Goal: Check status: Check status

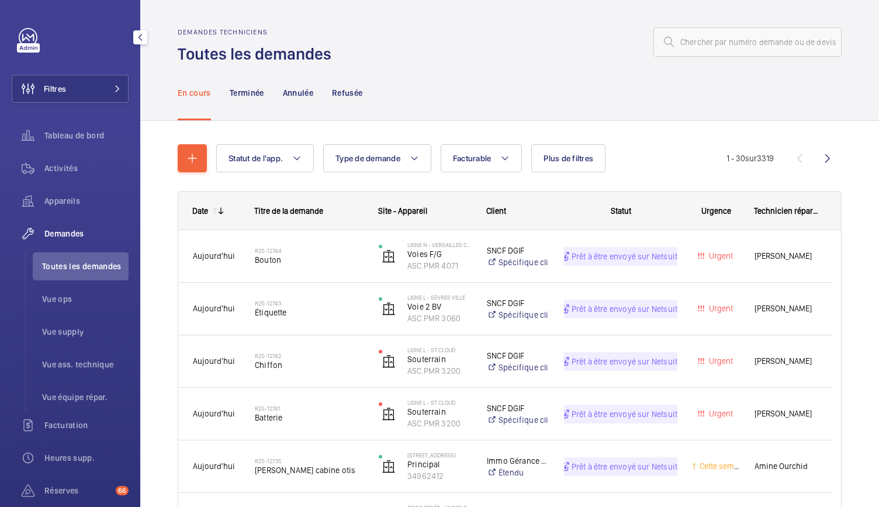
click at [89, 275] on li "Toutes les demandes" at bounding box center [81, 266] width 96 height 28
click at [89, 269] on span "Toutes les demandes" at bounding box center [85, 267] width 86 height 12
click at [74, 233] on span "Demandes" at bounding box center [86, 234] width 84 height 12
click at [84, 273] on li "Toutes les demandes" at bounding box center [81, 266] width 96 height 28
click at [85, 95] on button "Filtres" at bounding box center [70, 89] width 117 height 28
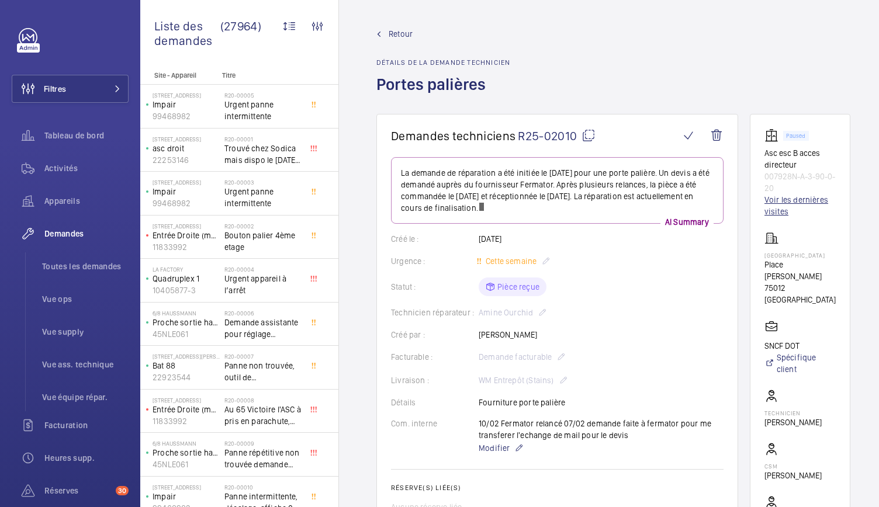
click at [775, 203] on link "Voir les dernières visites" at bounding box center [799, 205] width 71 height 23
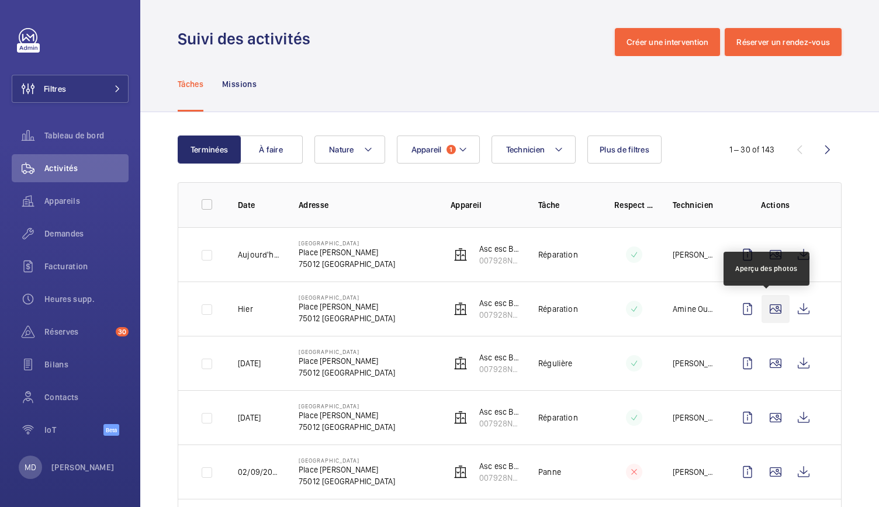
click at [769, 305] on wm-front-icon-button at bounding box center [775, 309] width 28 height 28
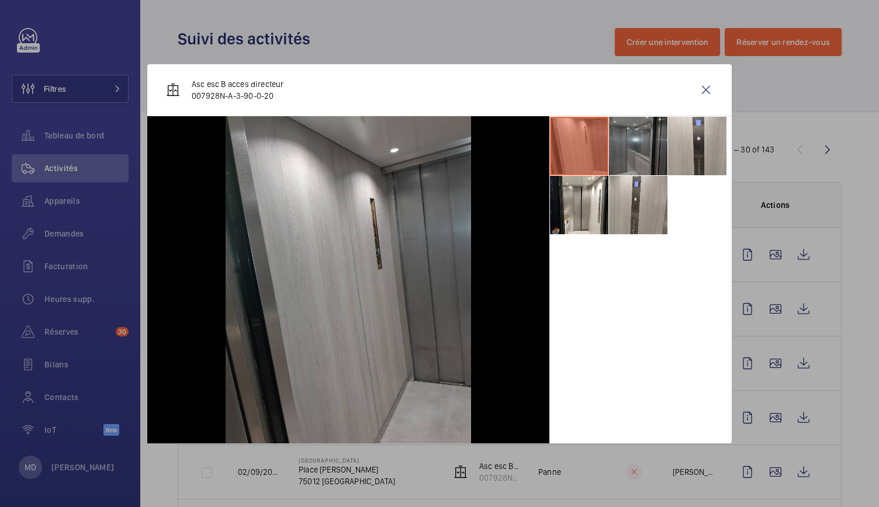
click at [627, 130] on li at bounding box center [638, 146] width 58 height 58
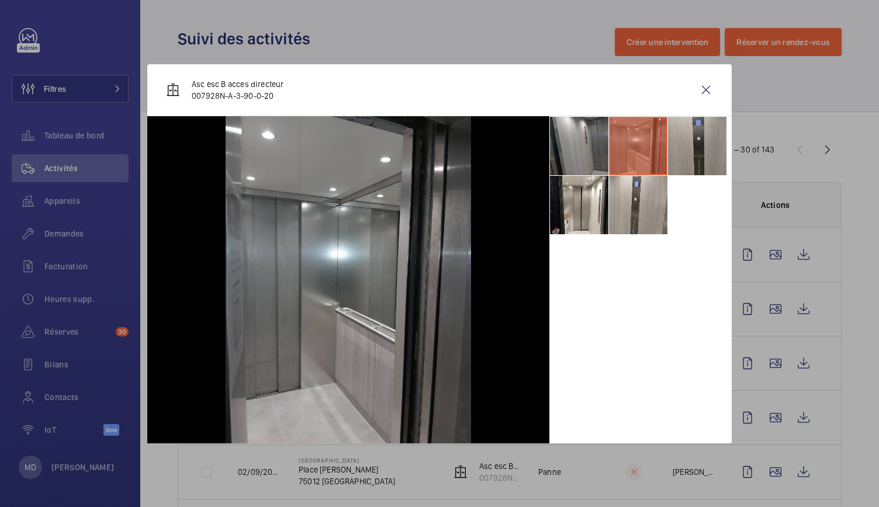
click at [707, 149] on li at bounding box center [697, 146] width 58 height 58
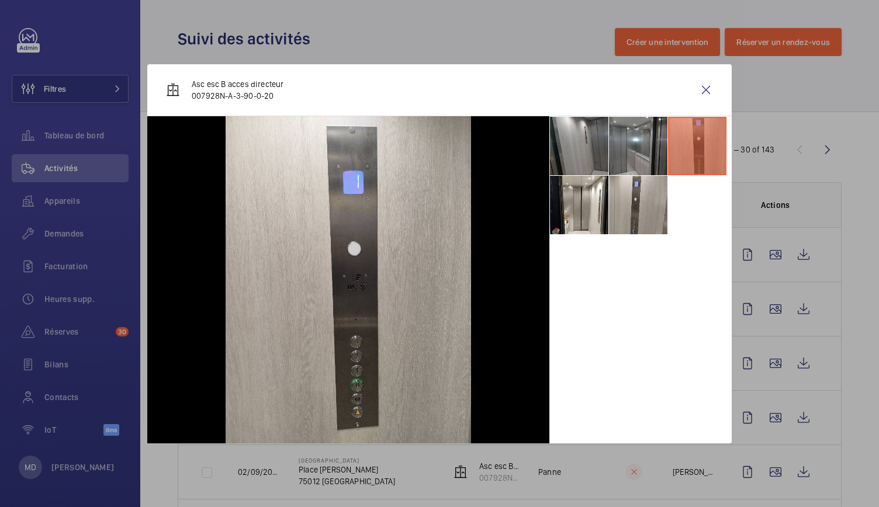
click at [669, 185] on ul at bounding box center [640, 175] width 182 height 119
click at [624, 202] on li at bounding box center [638, 205] width 58 height 58
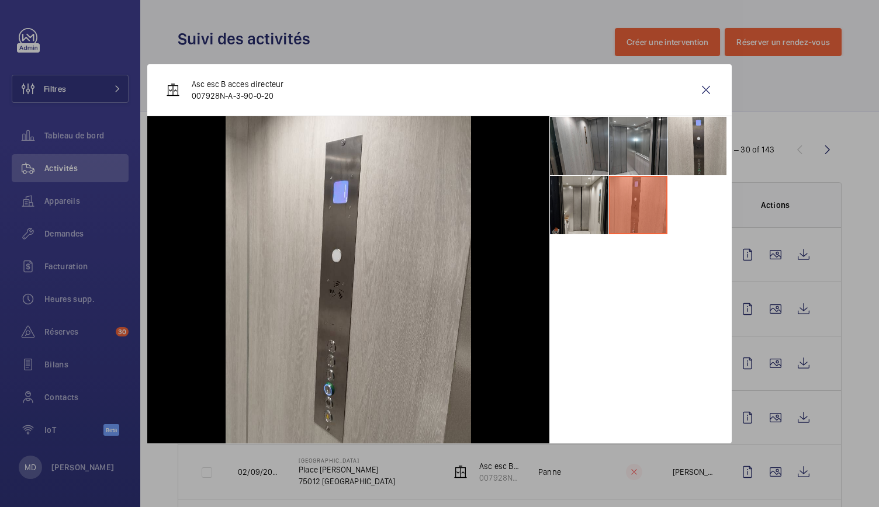
click at [572, 206] on li at bounding box center [579, 205] width 58 height 58
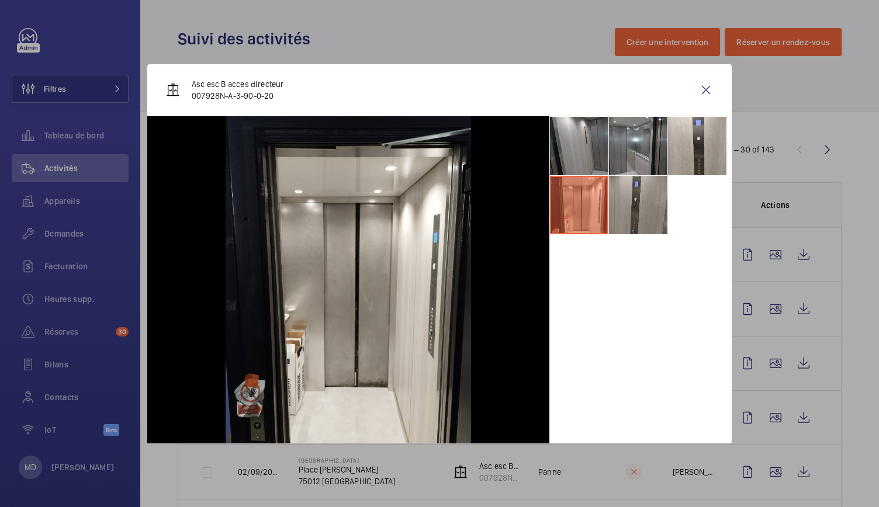
click at [655, 216] on li at bounding box center [638, 205] width 58 height 58
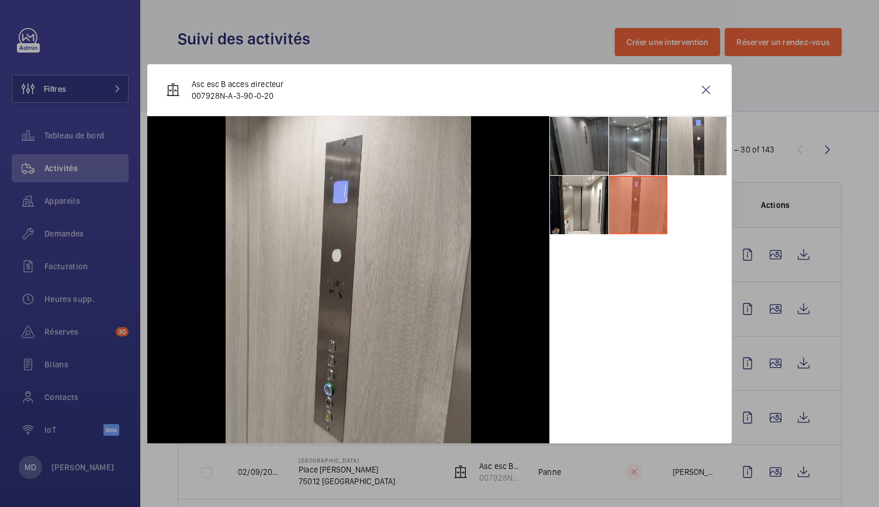
click at [595, 155] on li at bounding box center [579, 146] width 58 height 58
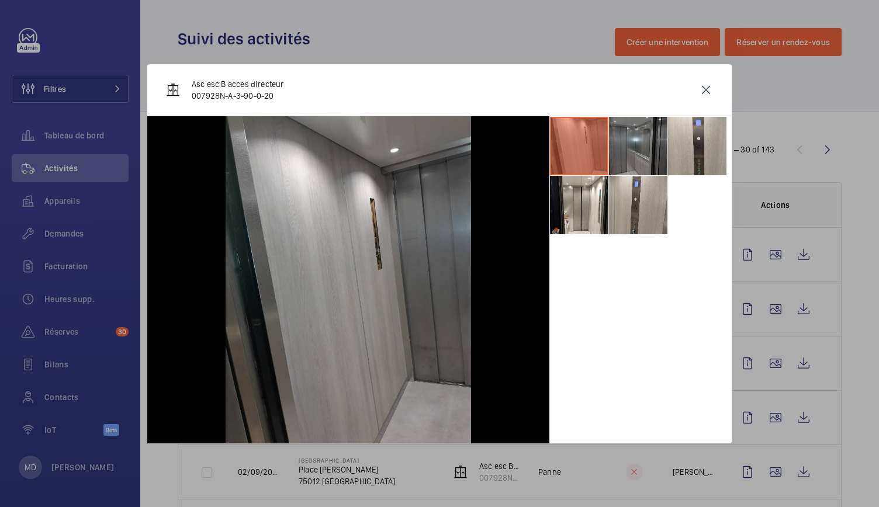
click at [637, 145] on li at bounding box center [638, 146] width 58 height 58
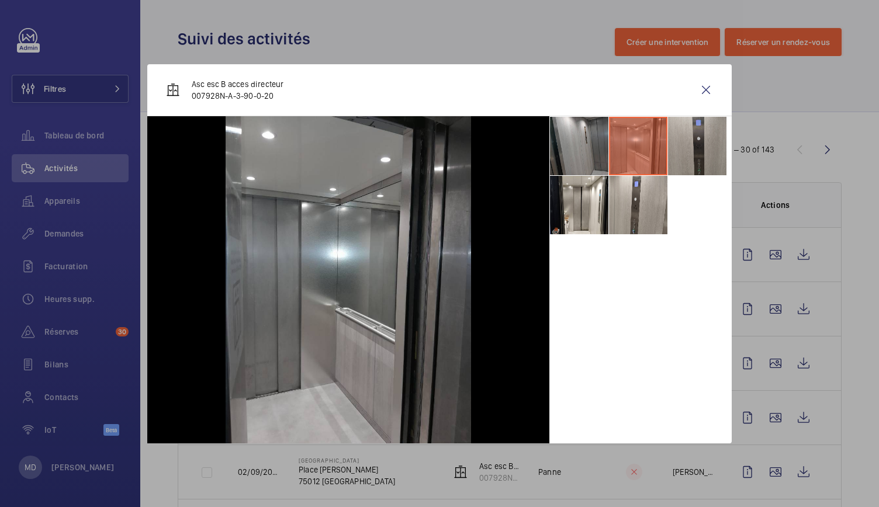
click at [693, 144] on li at bounding box center [697, 146] width 58 height 58
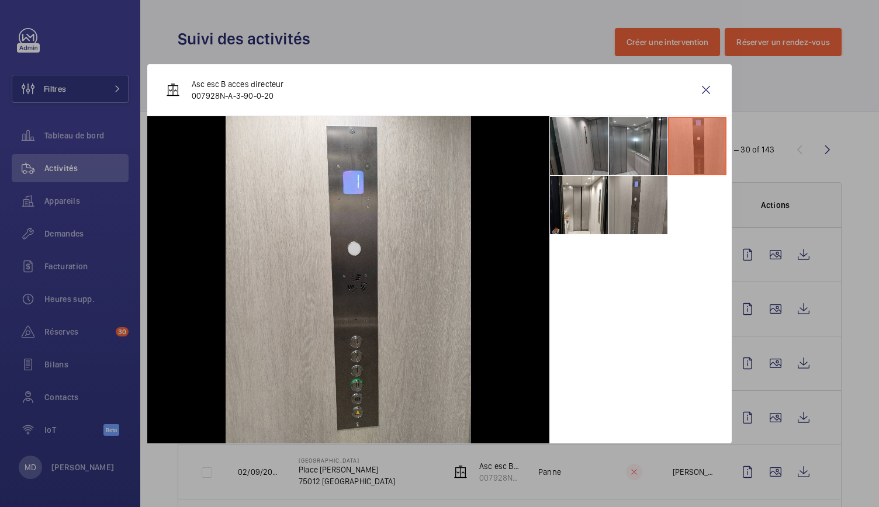
click at [639, 207] on li at bounding box center [638, 205] width 58 height 58
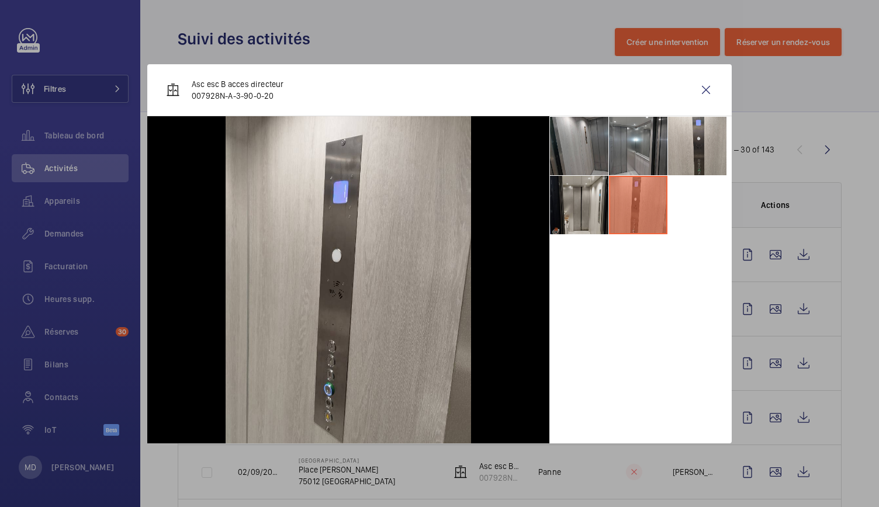
click at [579, 217] on li at bounding box center [579, 205] width 58 height 58
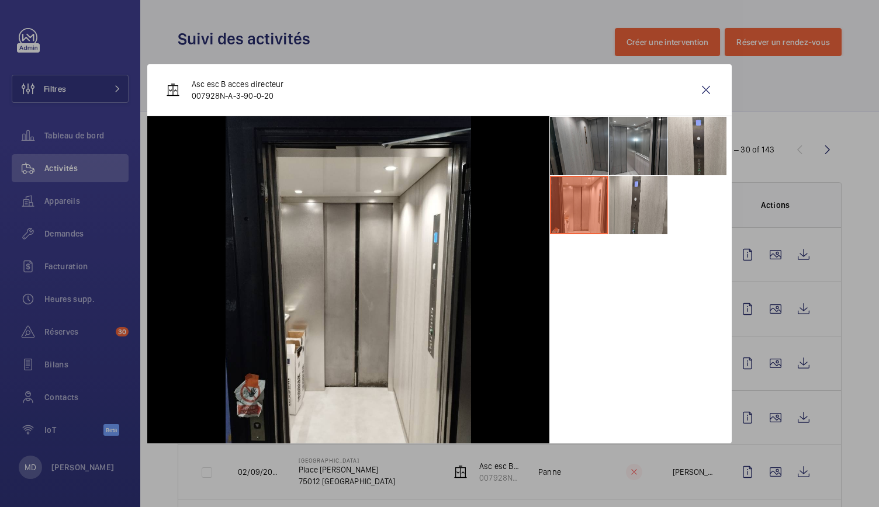
click at [581, 163] on li at bounding box center [579, 146] width 58 height 58
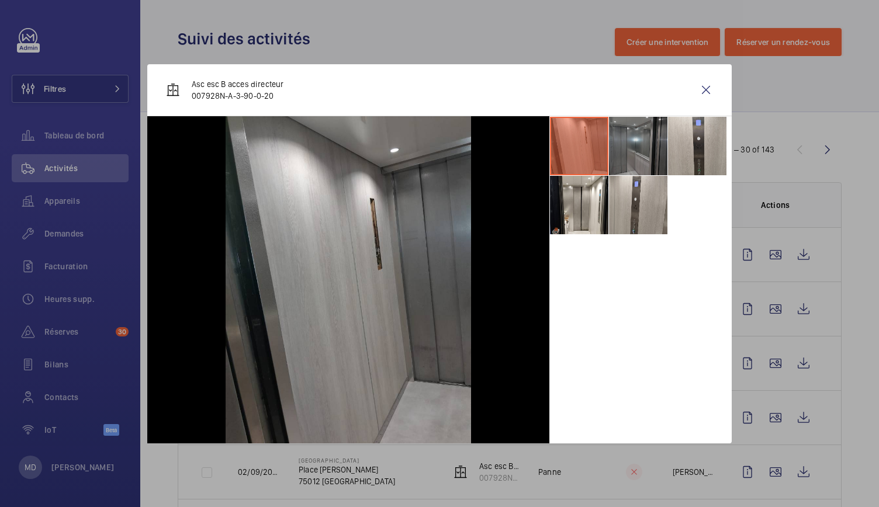
click at [634, 156] on li at bounding box center [638, 146] width 58 height 58
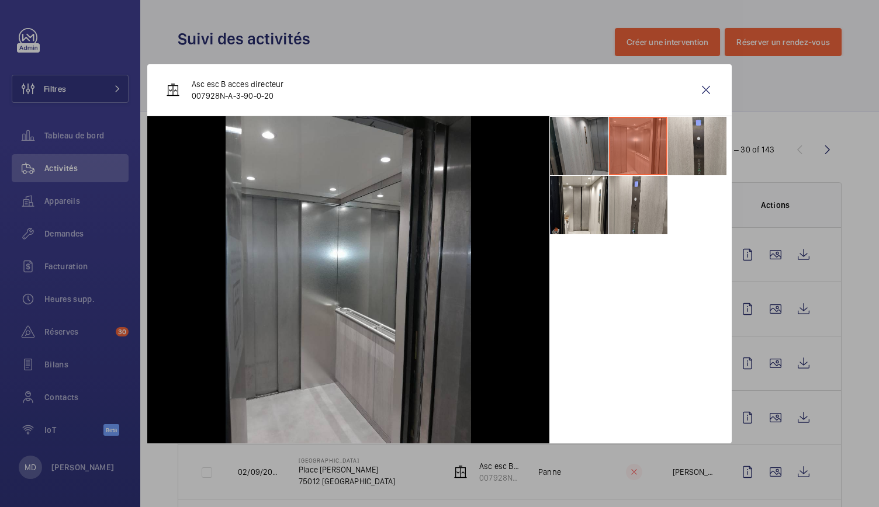
click at [661, 158] on li at bounding box center [638, 146] width 58 height 58
click at [685, 158] on li at bounding box center [697, 146] width 58 height 58
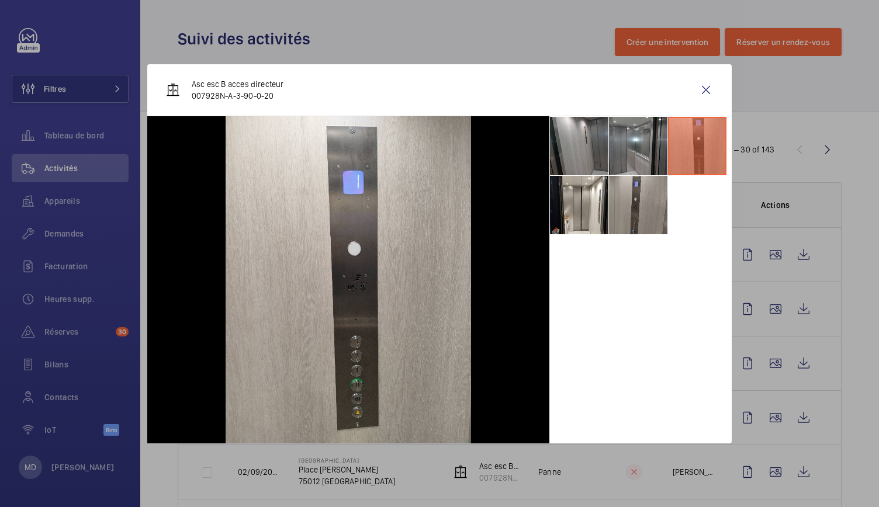
click at [631, 213] on li at bounding box center [638, 205] width 58 height 58
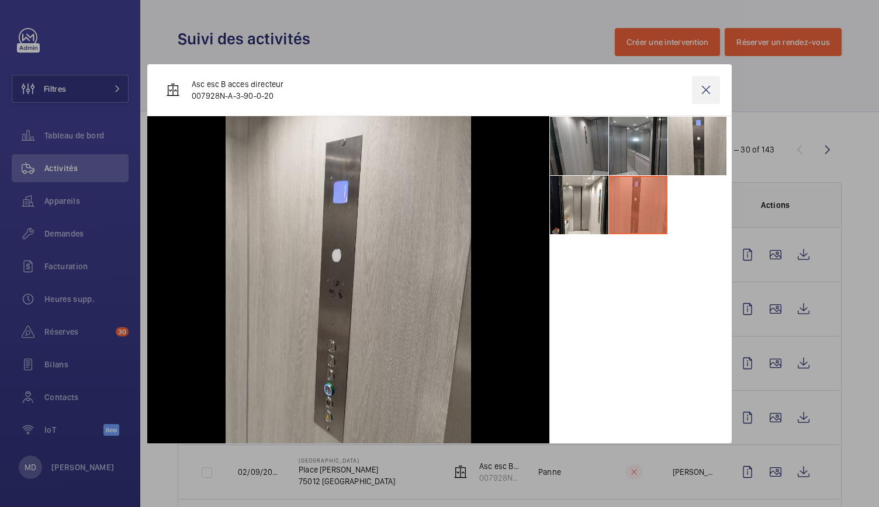
click at [707, 91] on wm-front-icon-button at bounding box center [706, 90] width 28 height 28
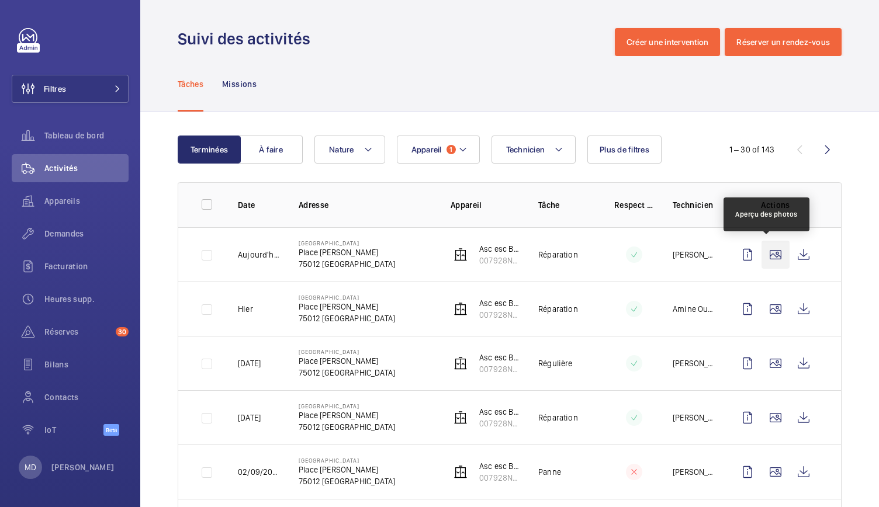
click at [761, 253] on wm-front-icon-button at bounding box center [775, 255] width 28 height 28
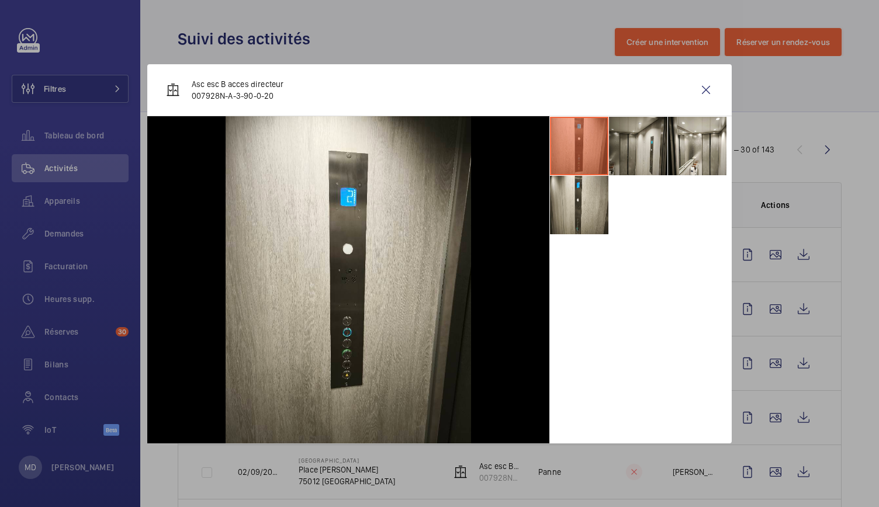
click at [624, 151] on li at bounding box center [638, 146] width 58 height 58
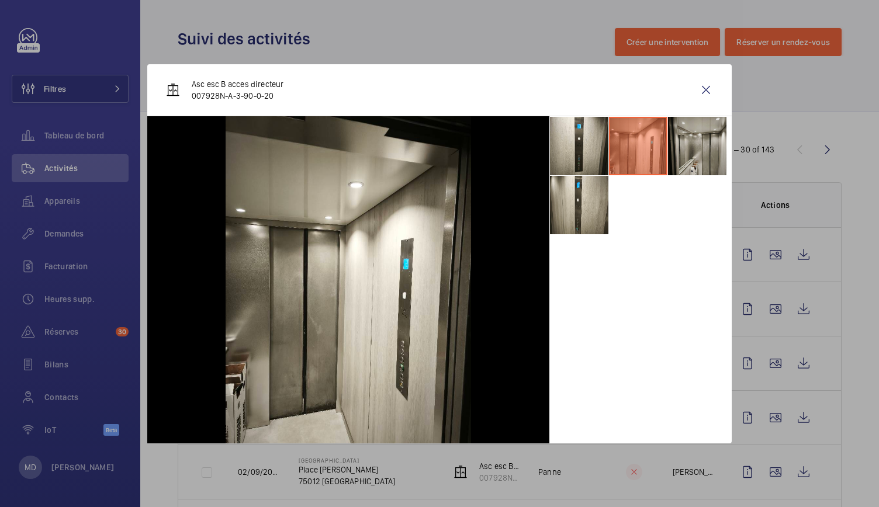
click at [702, 145] on li at bounding box center [697, 146] width 58 height 58
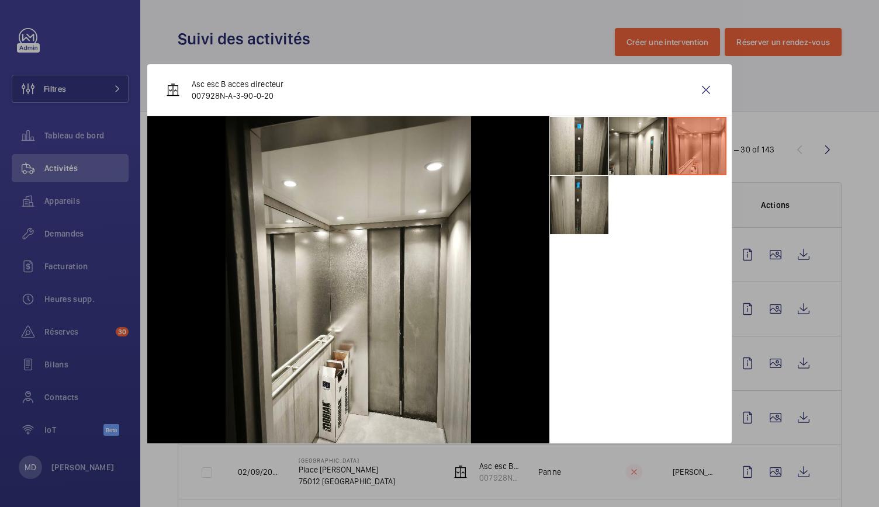
click at [593, 226] on li at bounding box center [579, 205] width 58 height 58
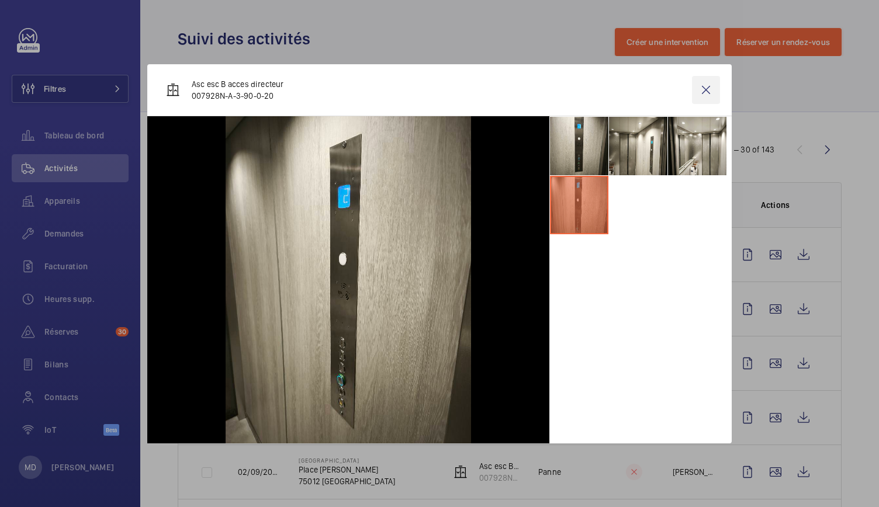
click at [707, 87] on wm-front-icon-button at bounding box center [706, 90] width 28 height 28
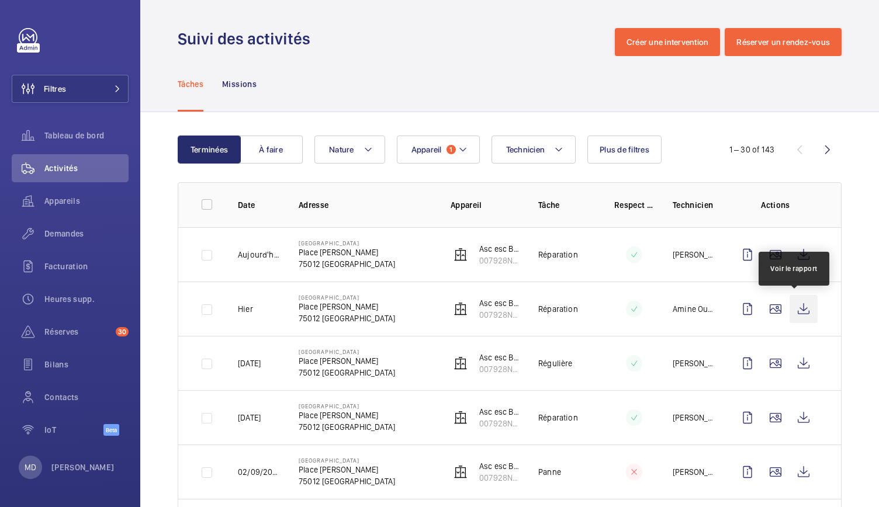
click at [795, 312] on wm-front-icon-button at bounding box center [803, 309] width 28 height 28
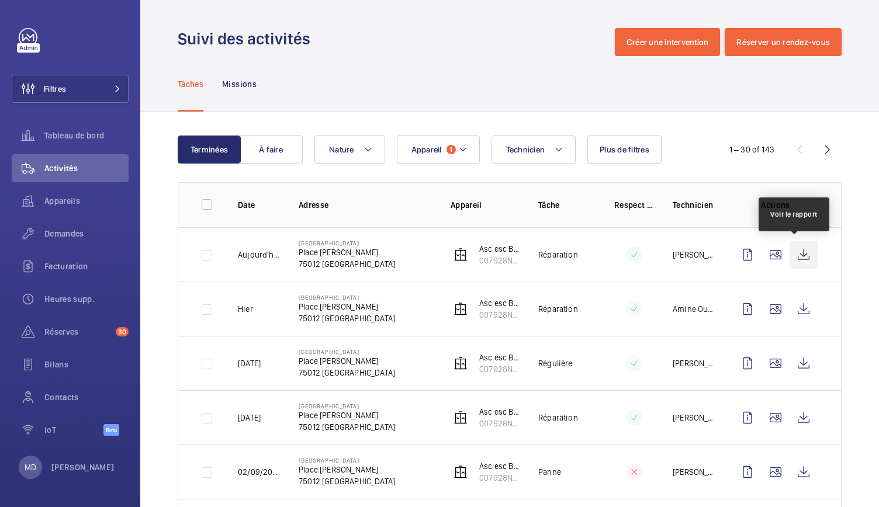
click at [793, 256] on wm-front-icon-button at bounding box center [803, 255] width 28 height 28
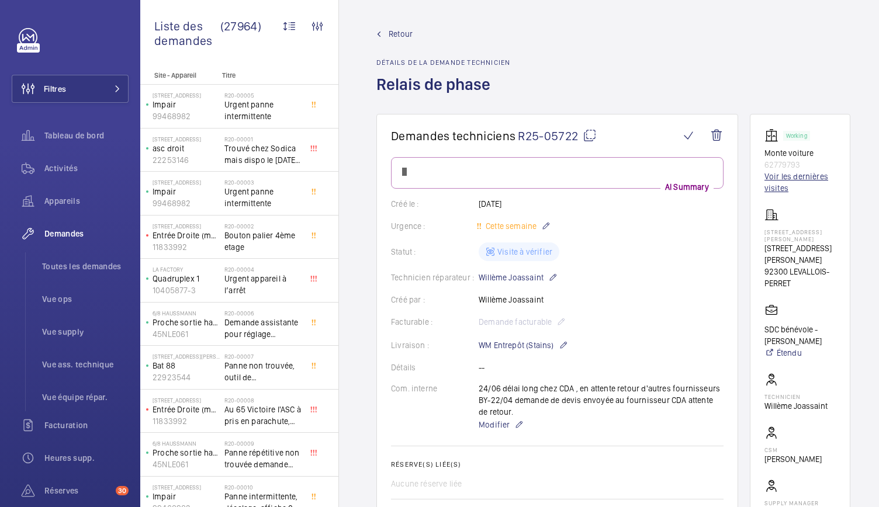
click at [783, 183] on link "Voir les dernières visites" at bounding box center [799, 182] width 71 height 23
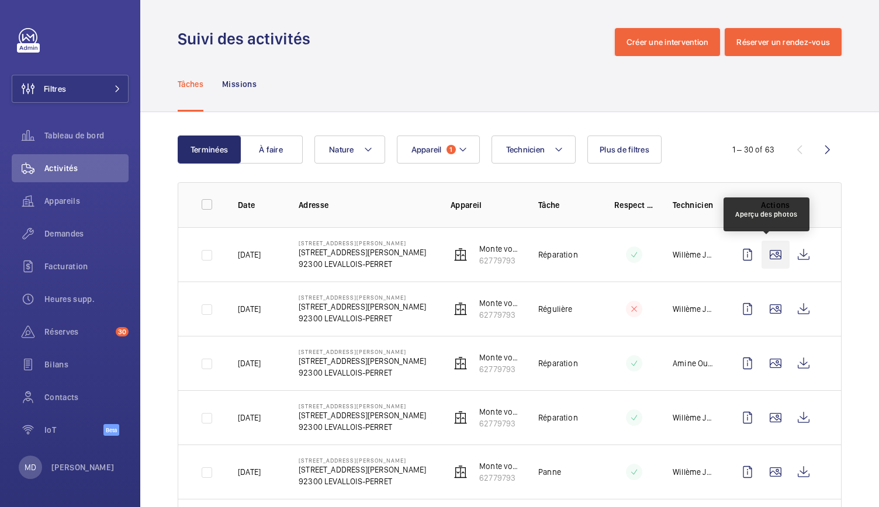
click at [763, 253] on wm-front-icon-button at bounding box center [775, 255] width 28 height 28
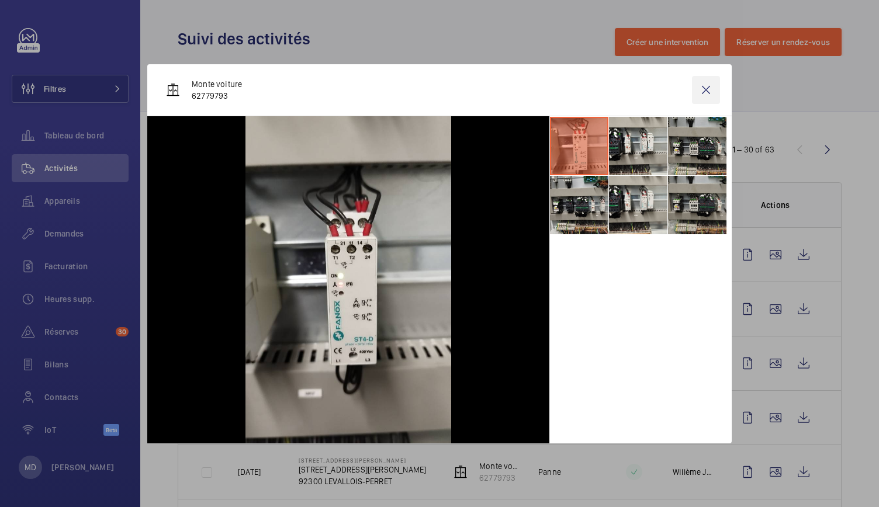
click at [709, 85] on wm-front-icon-button at bounding box center [706, 90] width 28 height 28
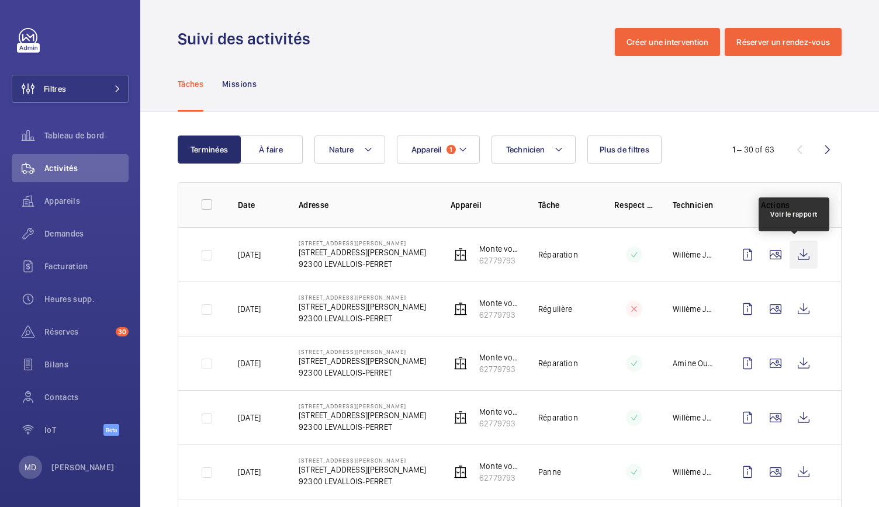
click at [797, 262] on wm-front-icon-button at bounding box center [803, 255] width 28 height 28
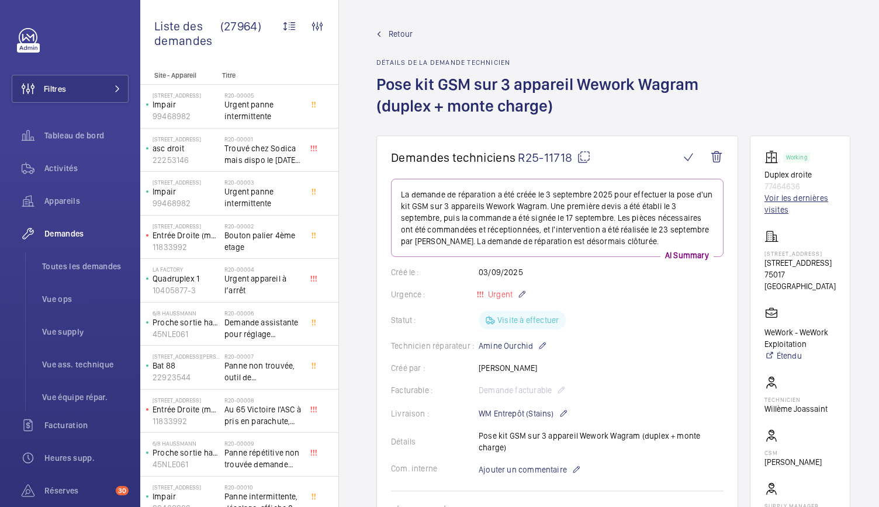
click at [782, 198] on link "Voir les dernières visites" at bounding box center [799, 203] width 71 height 23
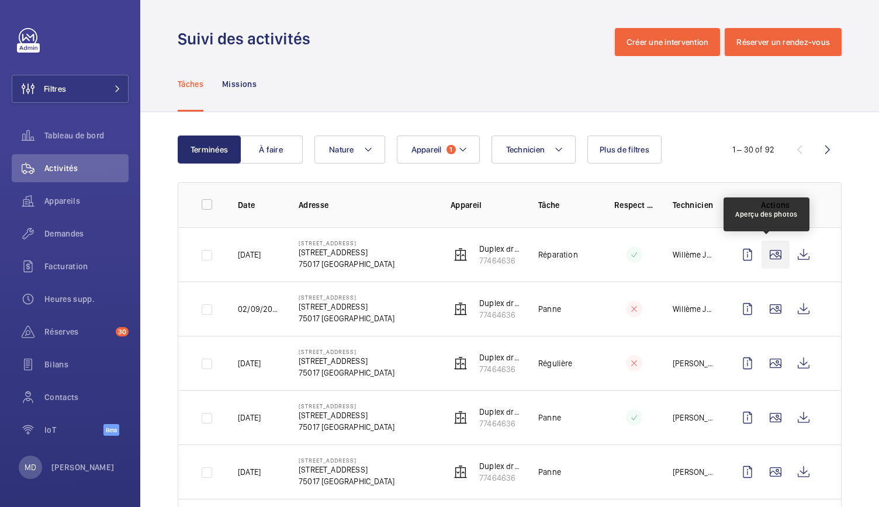
click at [772, 256] on wm-front-icon-button at bounding box center [775, 255] width 28 height 28
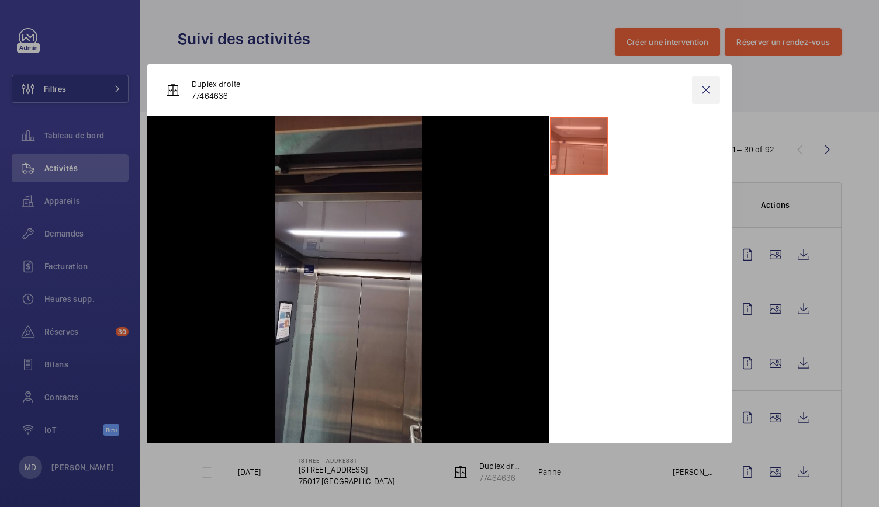
drag, startPoint x: 710, startPoint y: 88, endPoint x: 709, endPoint y: 81, distance: 7.0
click at [709, 81] on wm-front-icon-button at bounding box center [706, 90] width 28 height 28
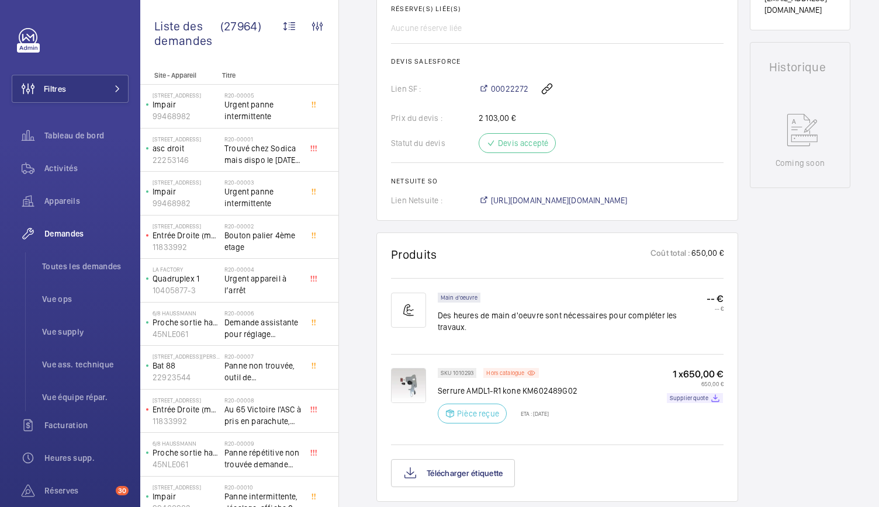
scroll to position [528, 0]
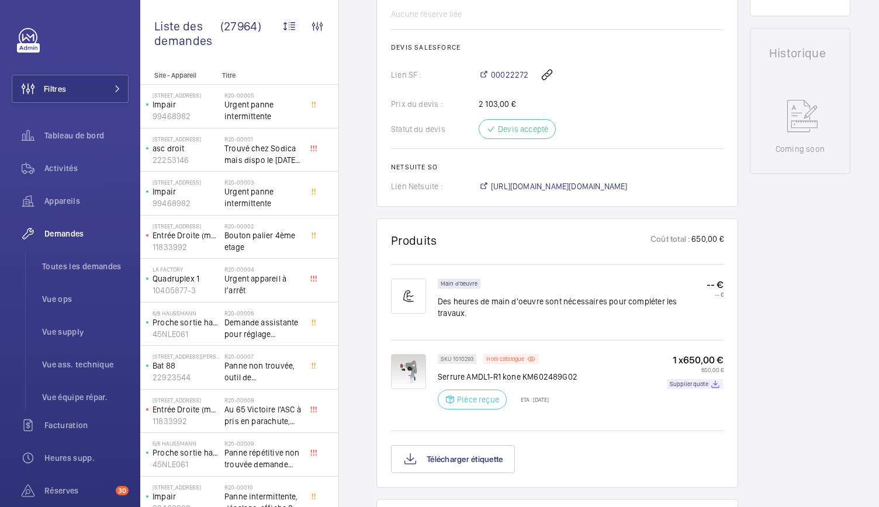
click at [403, 354] on img at bounding box center [408, 371] width 35 height 35
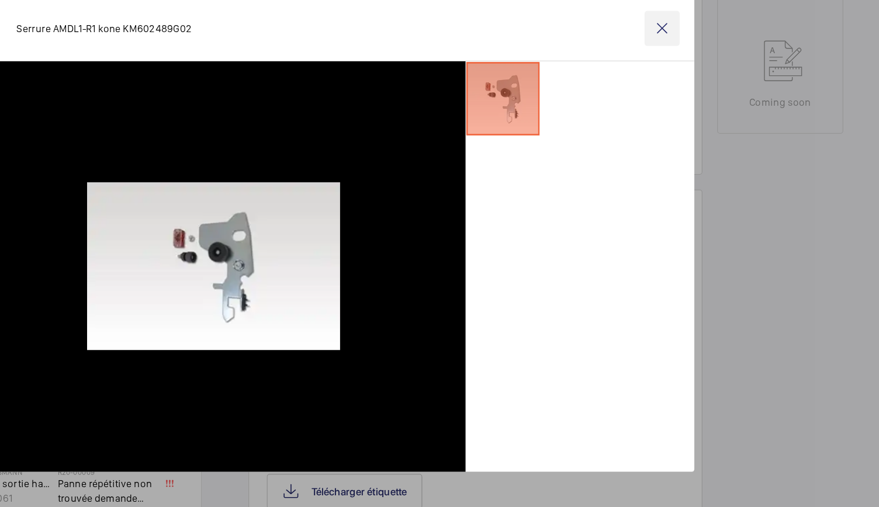
click at [709, 90] on wm-front-icon-button at bounding box center [706, 90] width 28 height 28
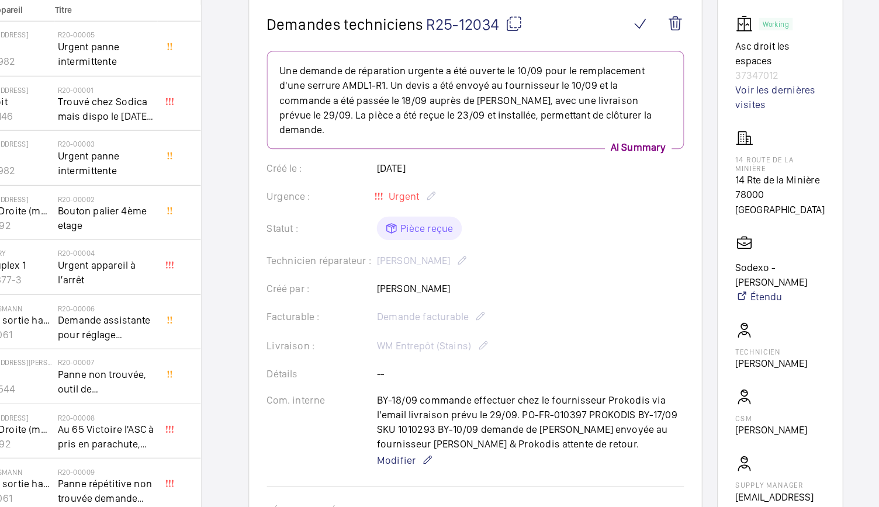
scroll to position [0, 0]
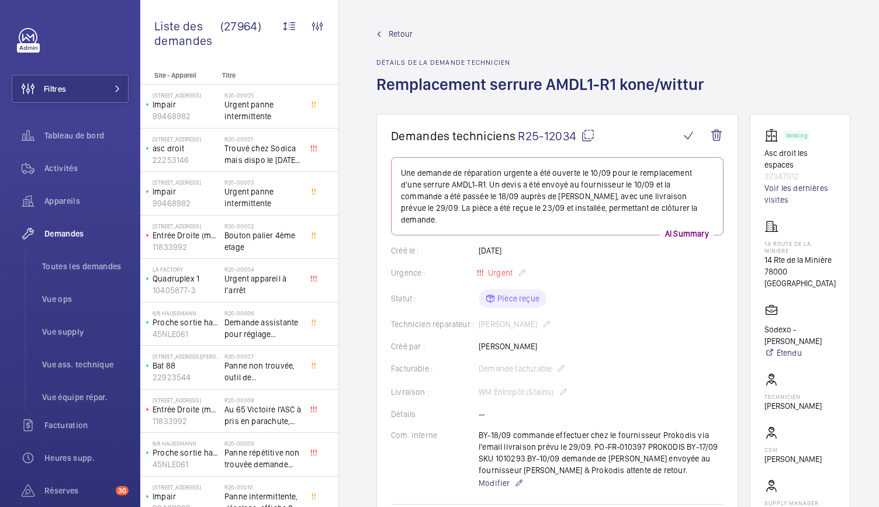
click at [398, 36] on span "Retour" at bounding box center [400, 34] width 24 height 12
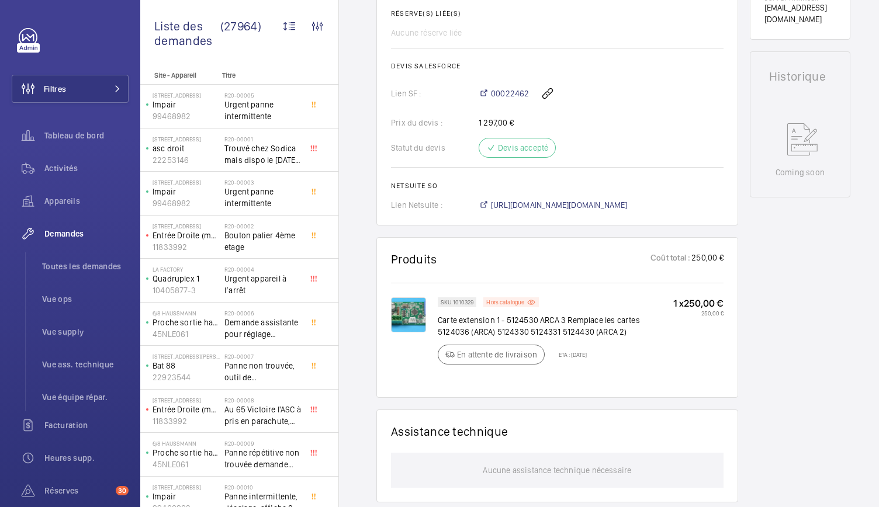
scroll to position [487, 0]
click at [526, 307] on div "Hors catalogue" at bounding box center [510, 302] width 55 height 10
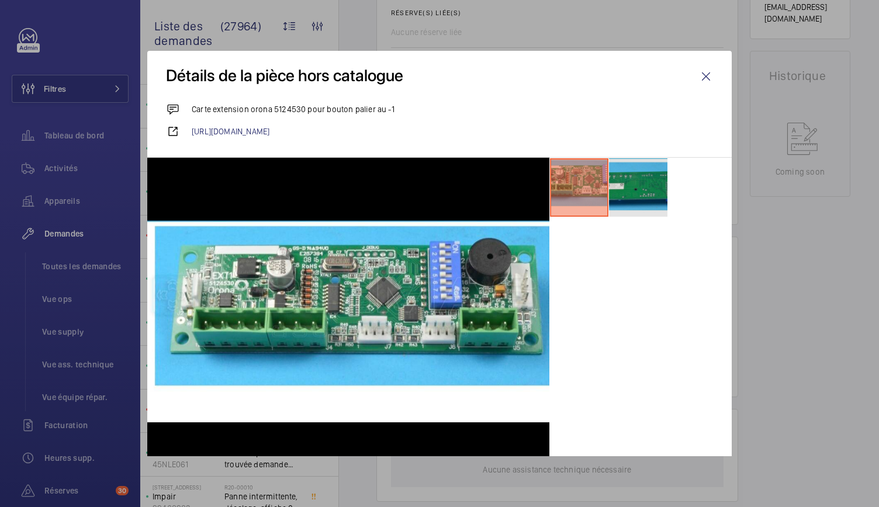
click at [652, 204] on li at bounding box center [638, 187] width 58 height 58
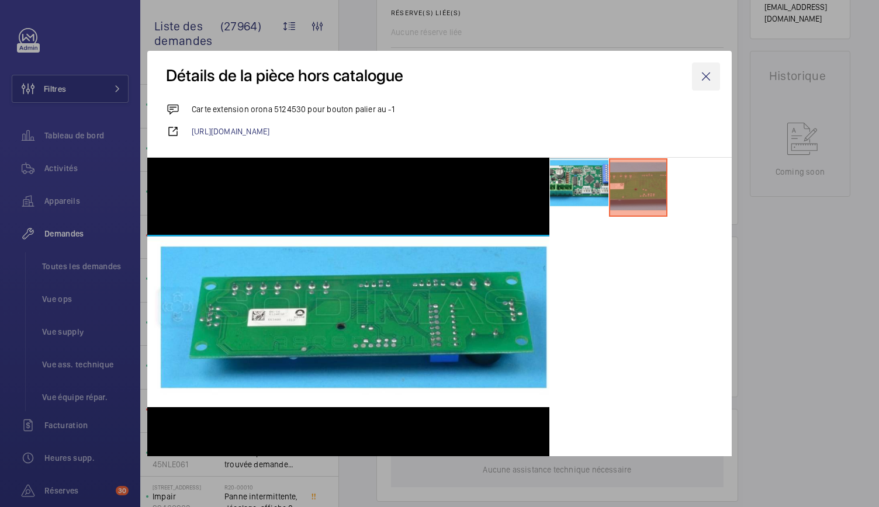
click at [700, 77] on wm-front-icon-button at bounding box center [706, 76] width 28 height 28
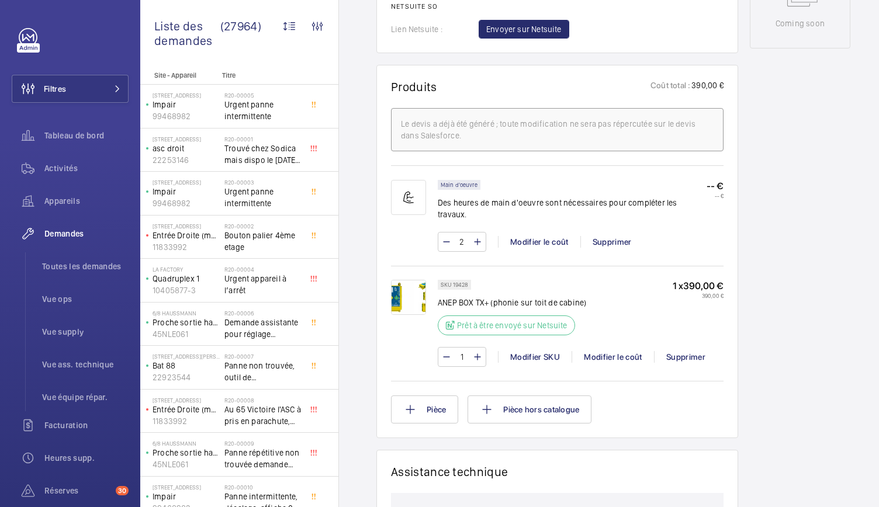
scroll to position [644, 0]
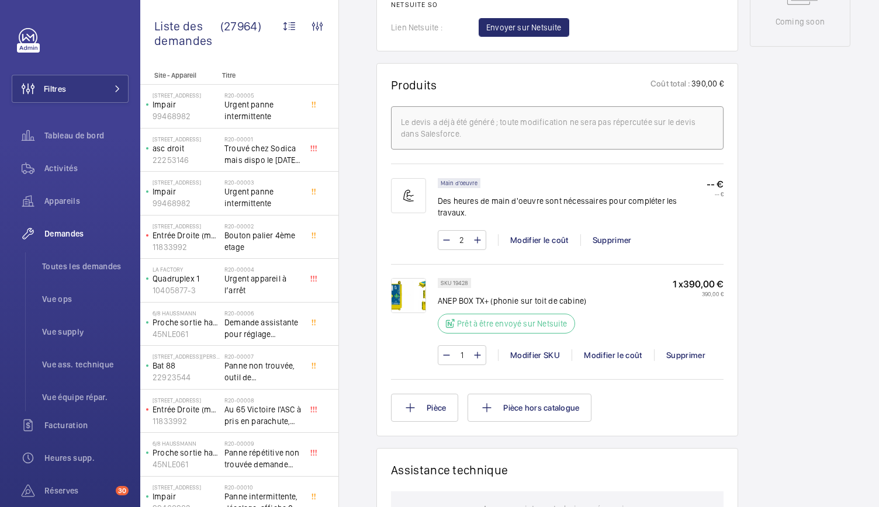
click at [412, 297] on img at bounding box center [408, 295] width 35 height 35
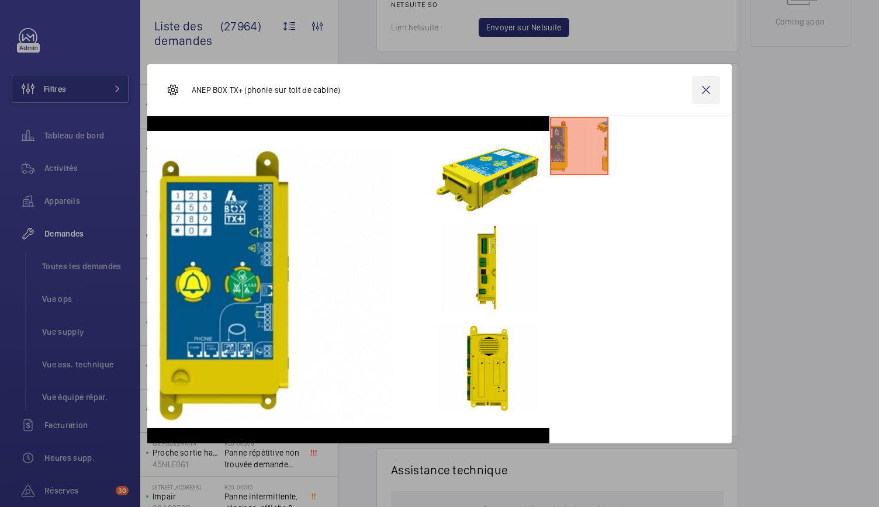
click at [703, 92] on wm-front-icon-button at bounding box center [706, 90] width 28 height 28
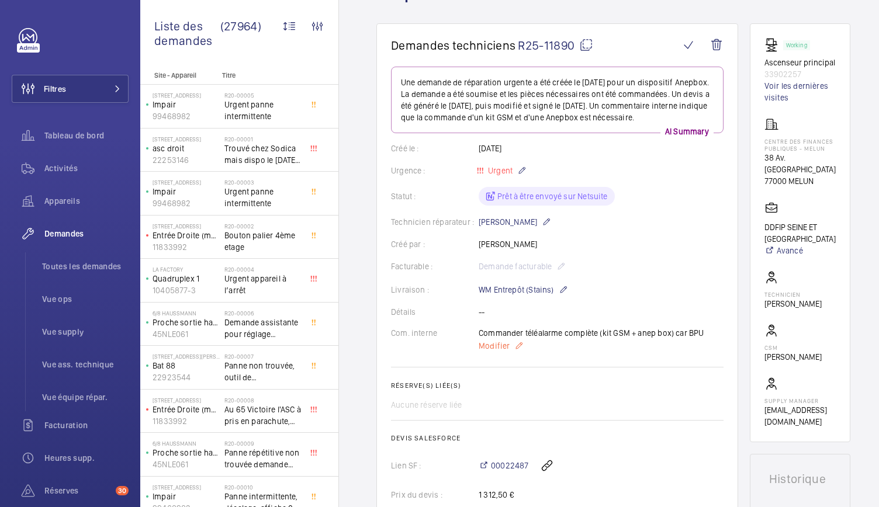
scroll to position [0, 0]
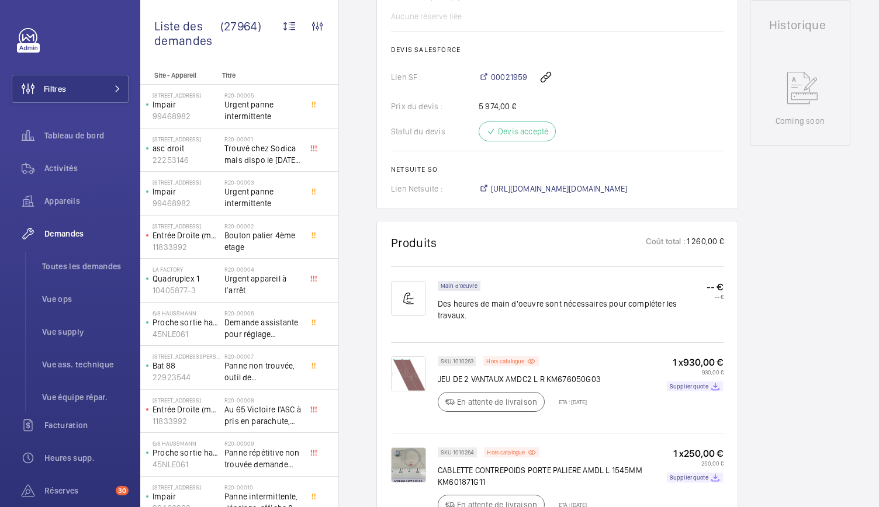
scroll to position [530, 0]
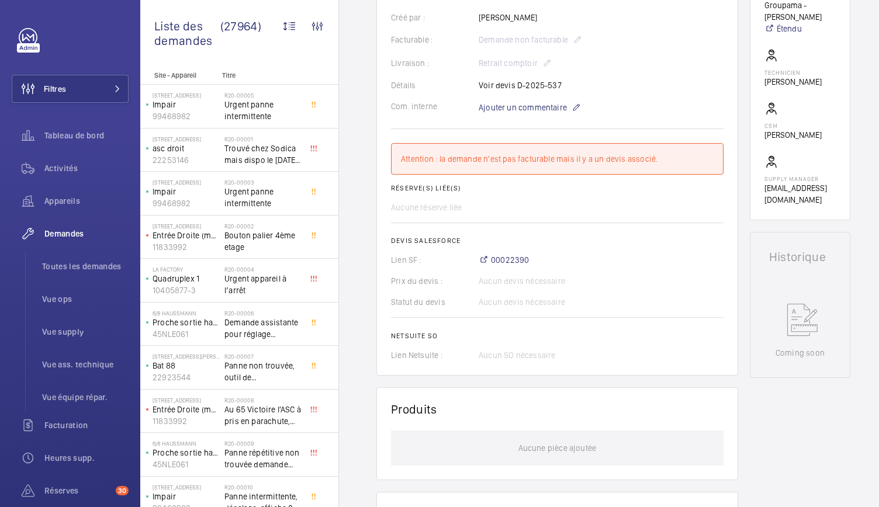
scroll to position [12, 0]
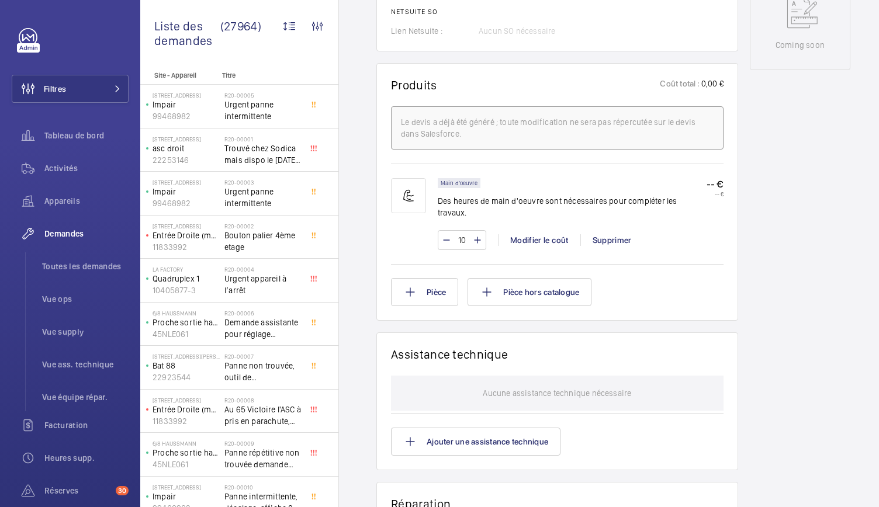
scroll to position [432, 0]
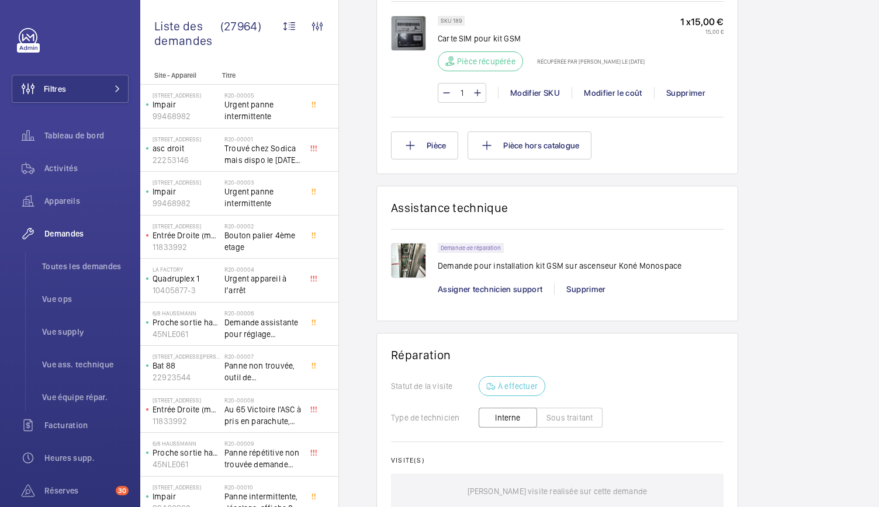
scroll to position [1004, 0]
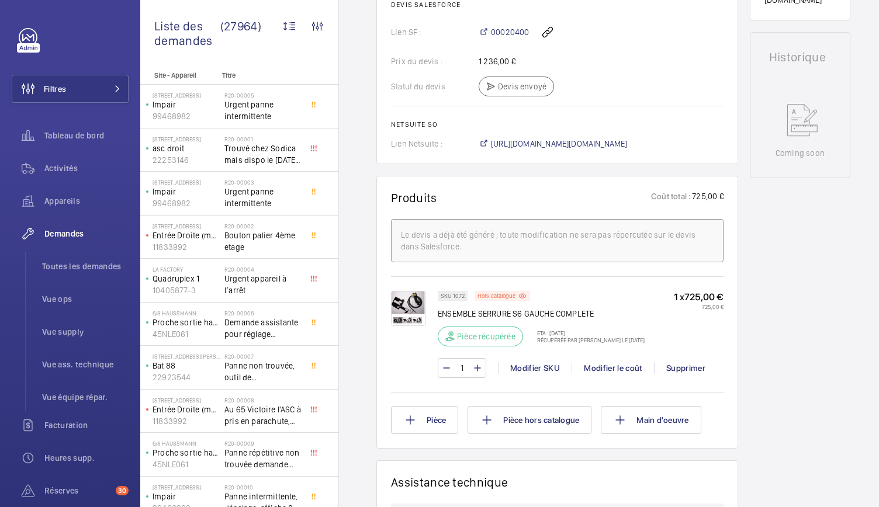
scroll to position [547, 0]
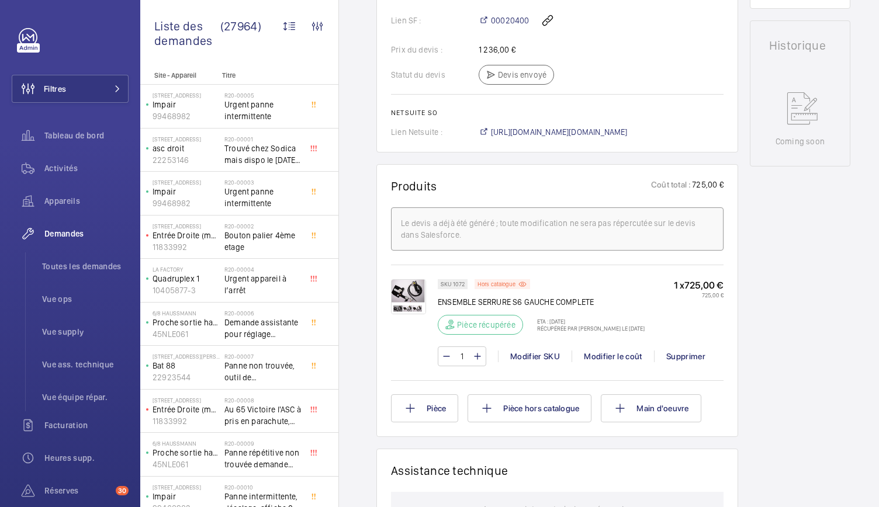
click at [397, 286] on img at bounding box center [408, 296] width 35 height 35
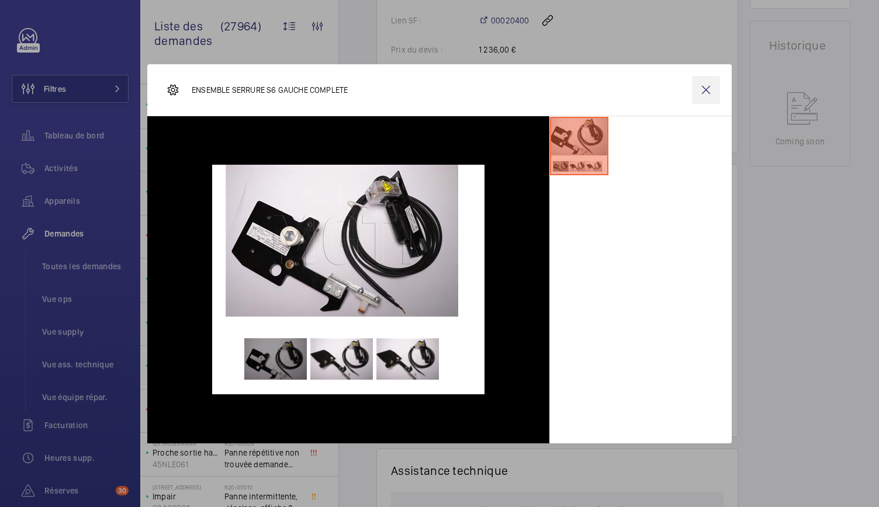
click at [709, 84] on wm-front-icon-button at bounding box center [706, 90] width 28 height 28
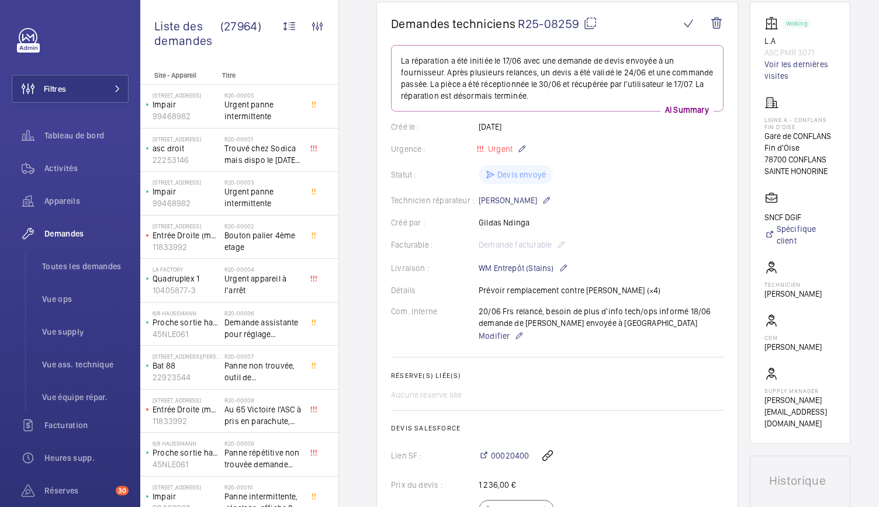
scroll to position [0, 0]
